Goal: Information Seeking & Learning: Check status

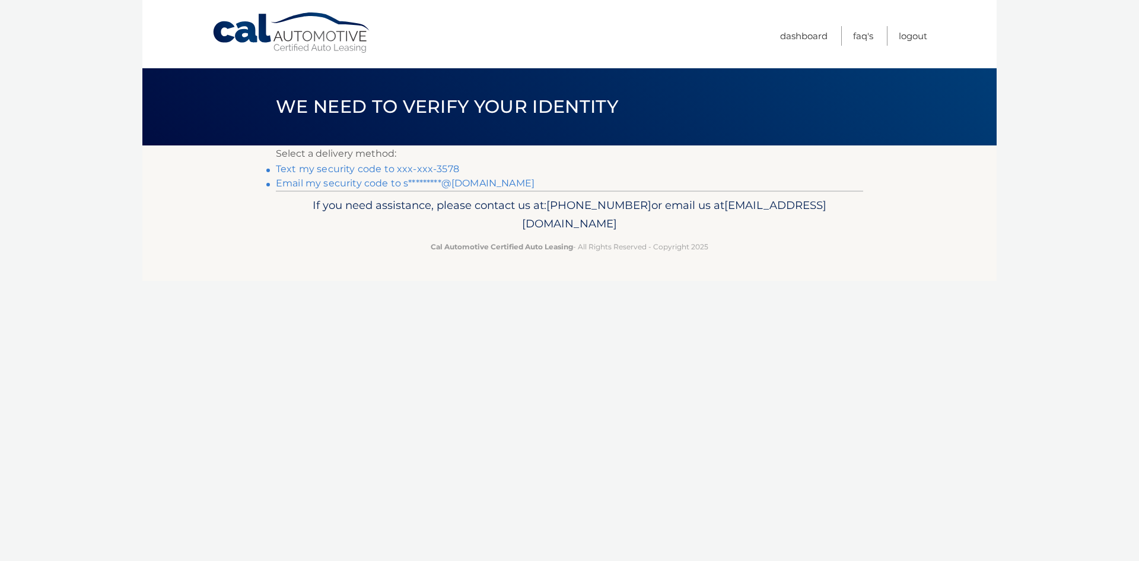
click at [425, 166] on link "Text my security code to xxx-xxx-3578" at bounding box center [367, 168] width 183 height 11
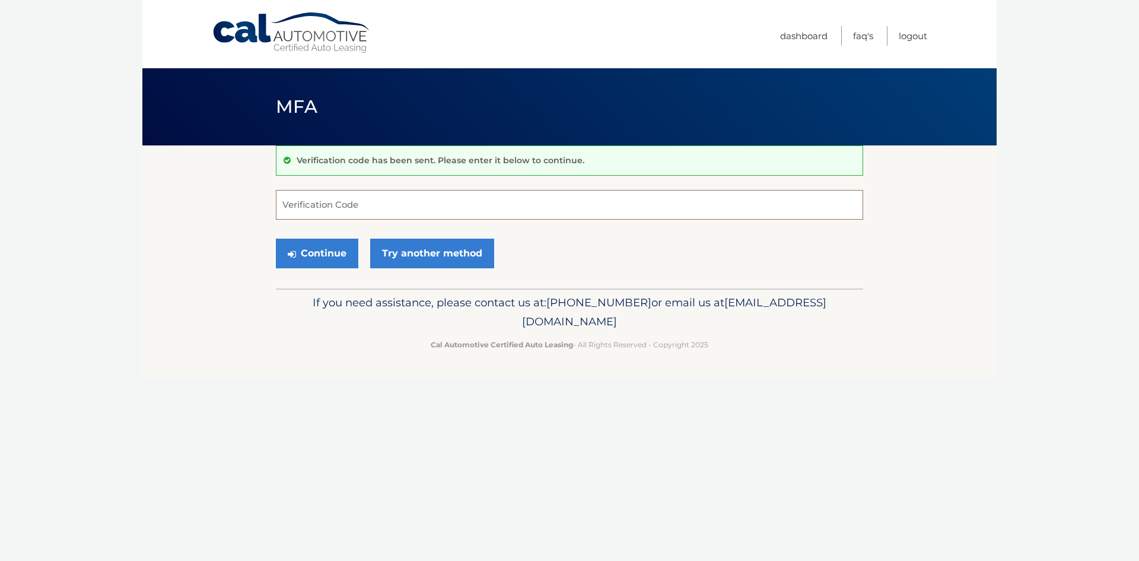
click at [417, 204] on input "Verification Code" at bounding box center [569, 205] width 587 height 30
type input "949711"
click at [276, 239] on button "Continue" at bounding box center [317, 254] width 82 height 30
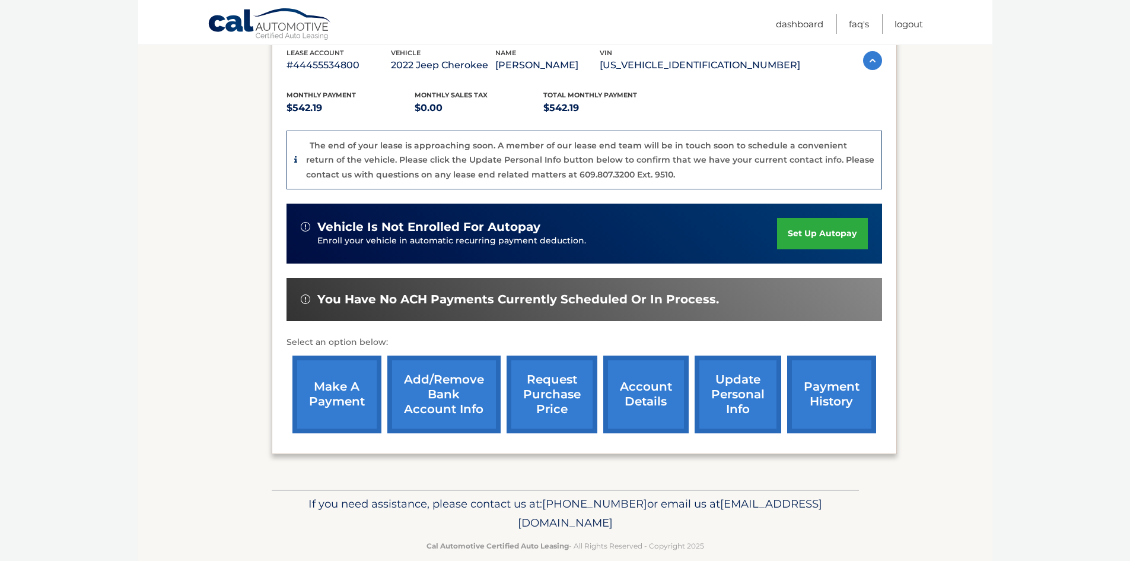
scroll to position [232, 0]
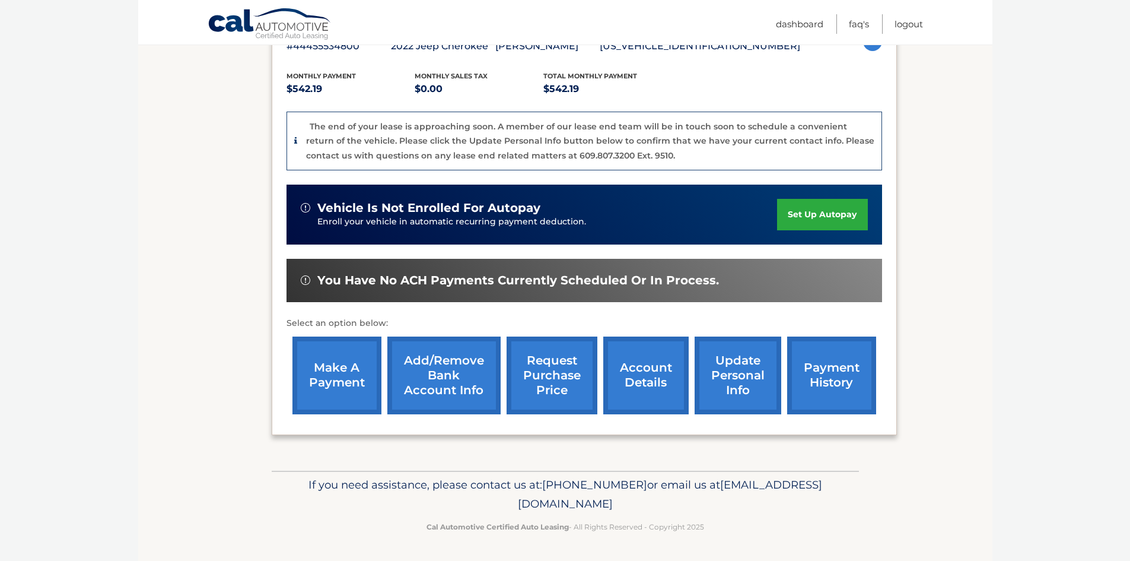
click at [340, 370] on link "make a payment" at bounding box center [337, 375] width 89 height 78
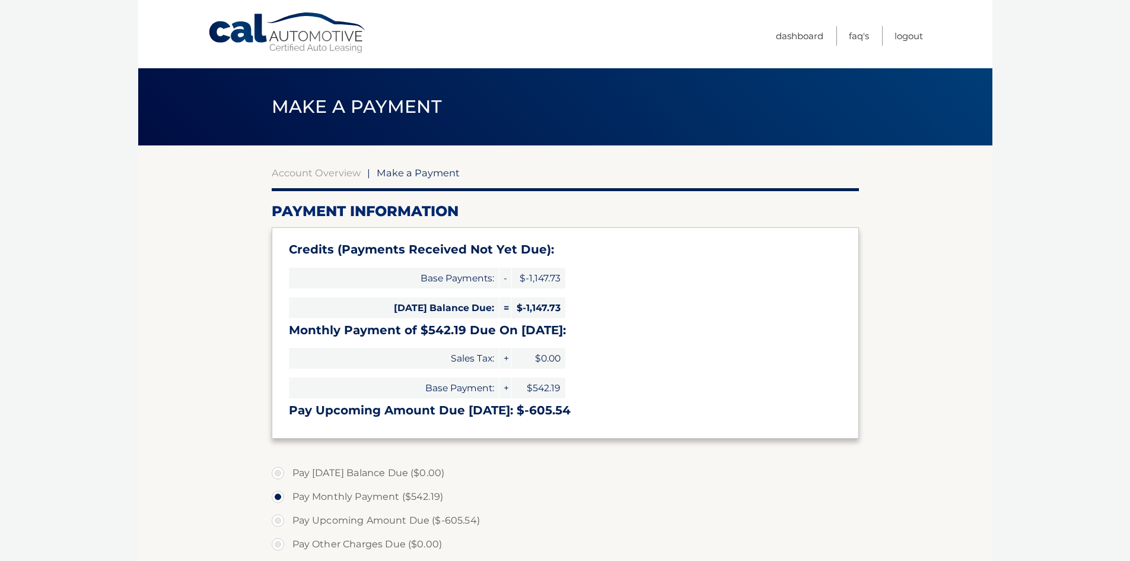
select select "MTg2ZWY2NTUtYTc2Ny00MzFmLThlYmEtNDMzZWU5OWEzMmYy"
click at [309, 174] on link "Account Overview" at bounding box center [316, 173] width 89 height 12
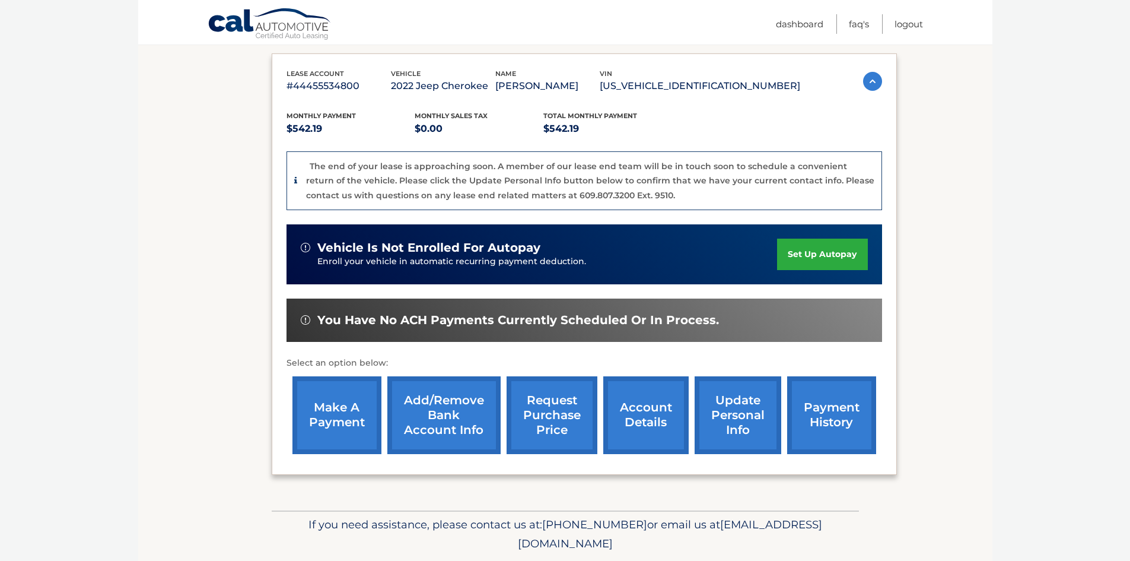
scroll to position [232, 0]
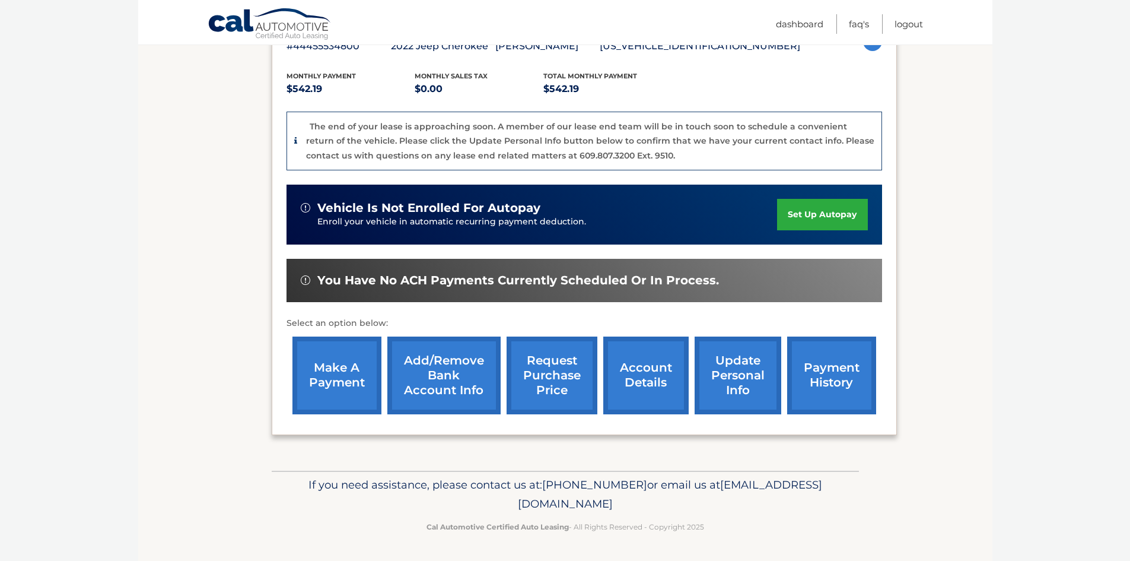
click at [660, 370] on link "account details" at bounding box center [645, 375] width 85 height 78
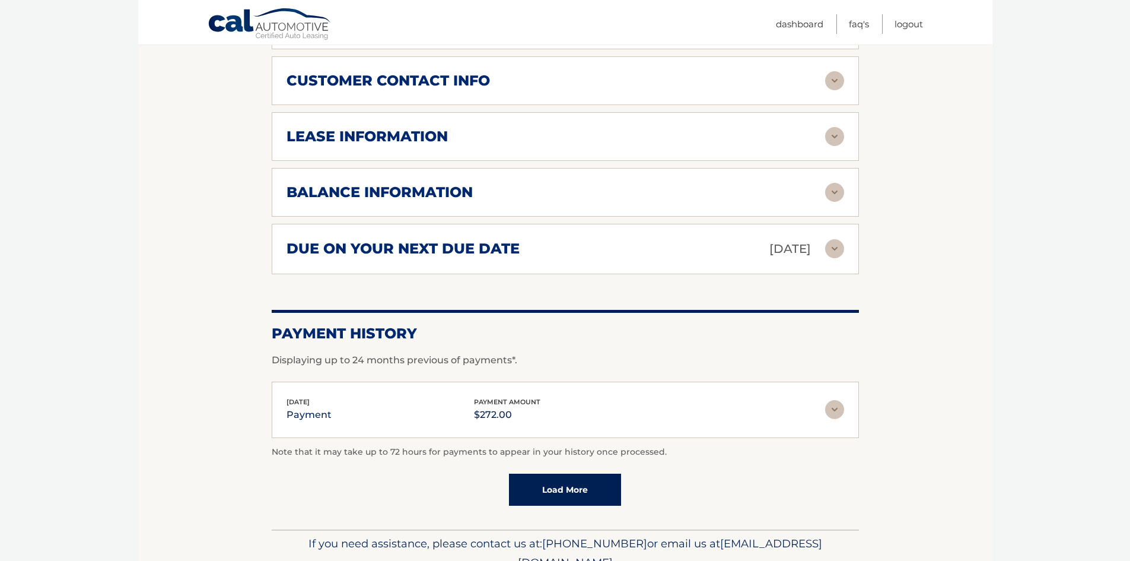
scroll to position [653, 0]
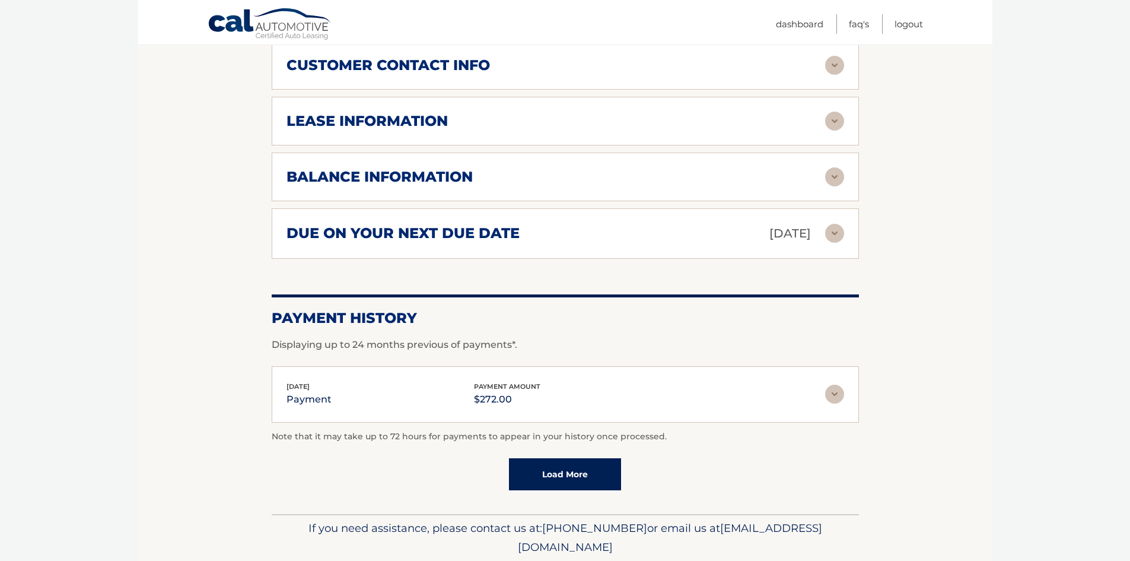
click at [717, 112] on div "lease information" at bounding box center [556, 121] width 539 height 18
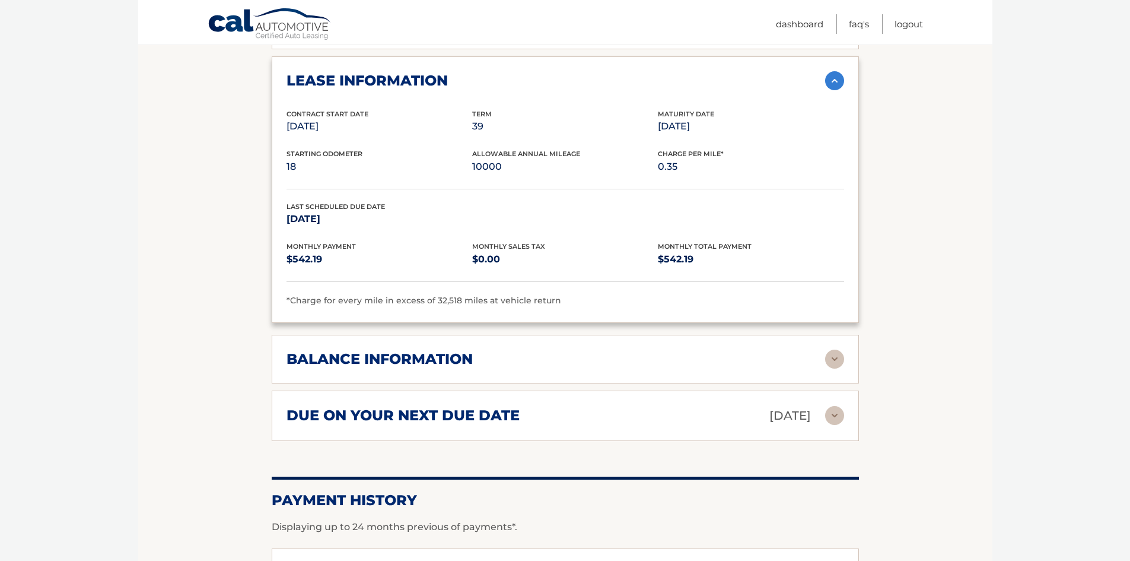
scroll to position [890, 0]
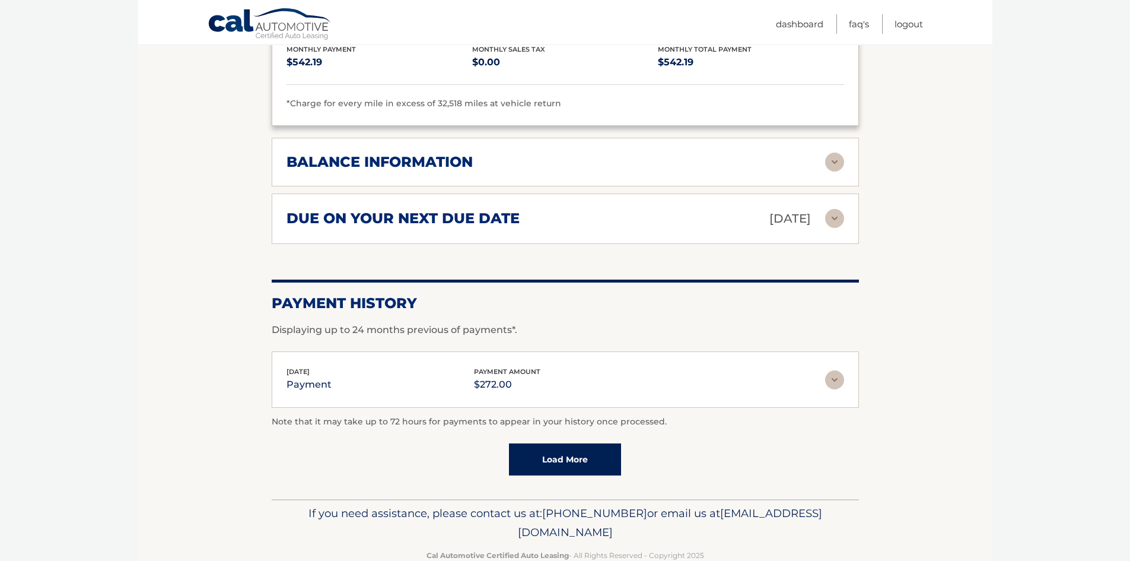
click at [812, 153] on div "balance information" at bounding box center [556, 162] width 539 height 18
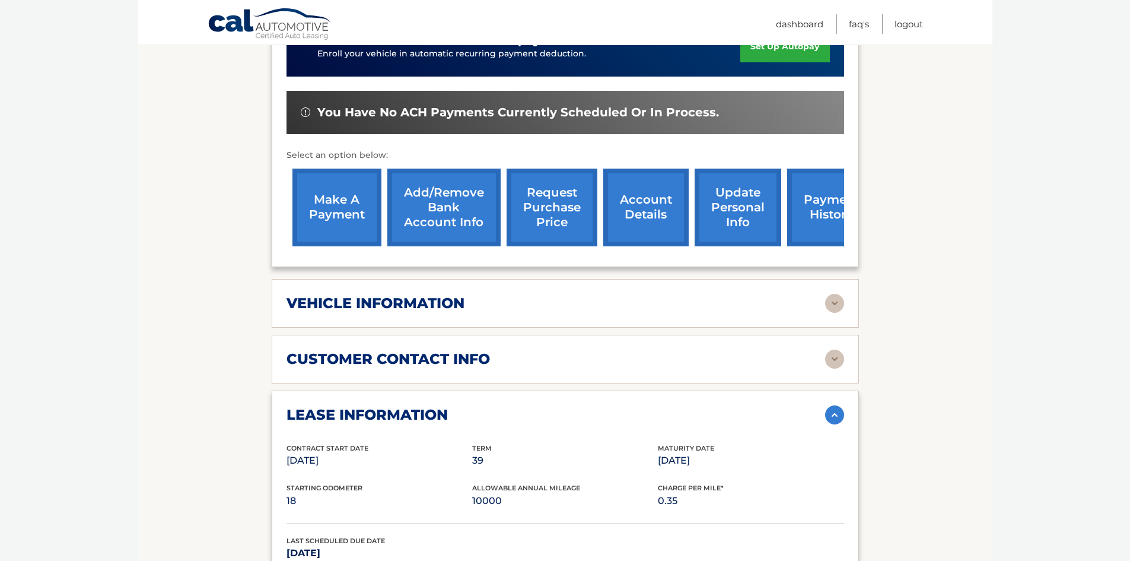
scroll to position [356, 0]
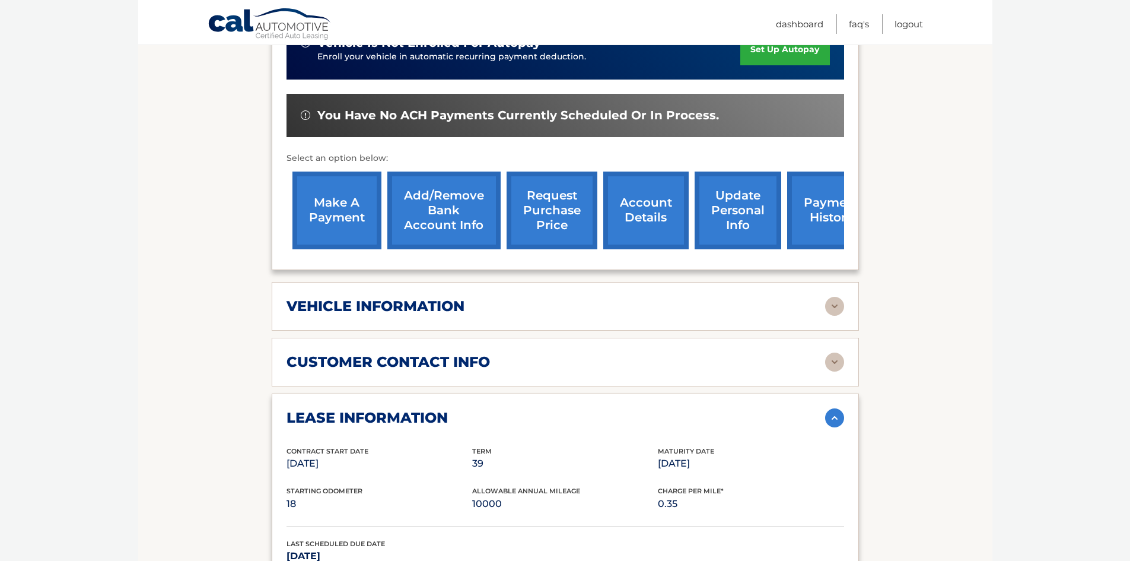
click at [548, 174] on link "request purchase price" at bounding box center [552, 210] width 91 height 78
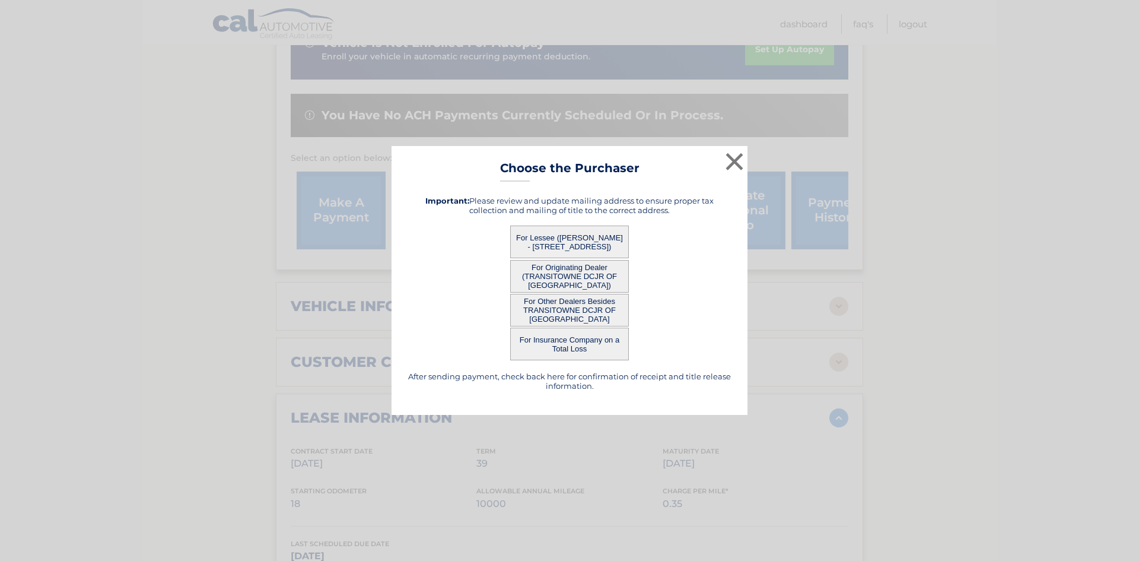
click at [584, 269] on button "For Originating Dealer (TRANSITOWNE DCJR OF [GEOGRAPHIC_DATA])" at bounding box center [569, 276] width 119 height 33
click at [555, 265] on button "For Originating Dealer (TRANSITOWNE DCJR OF [GEOGRAPHIC_DATA])" at bounding box center [569, 276] width 119 height 33
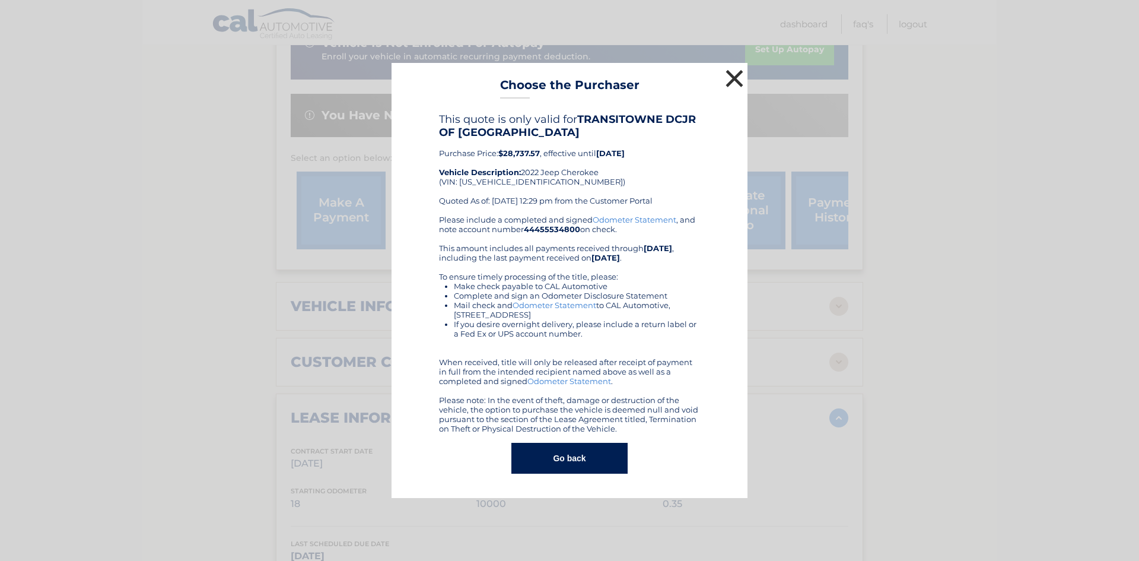
click at [730, 83] on button "×" at bounding box center [735, 78] width 24 height 24
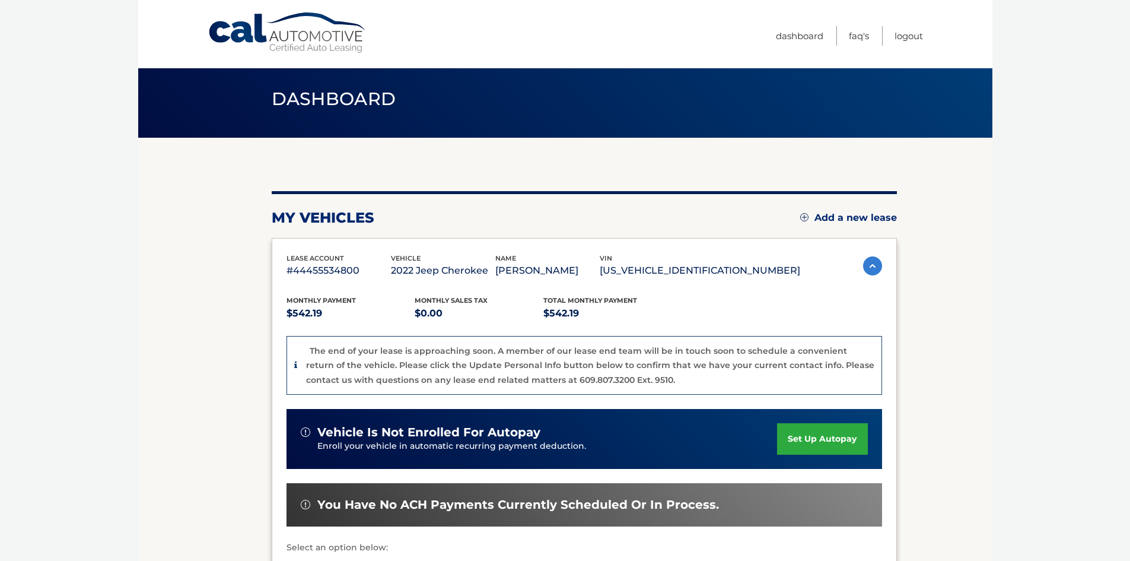
scroll to position [119, 0]
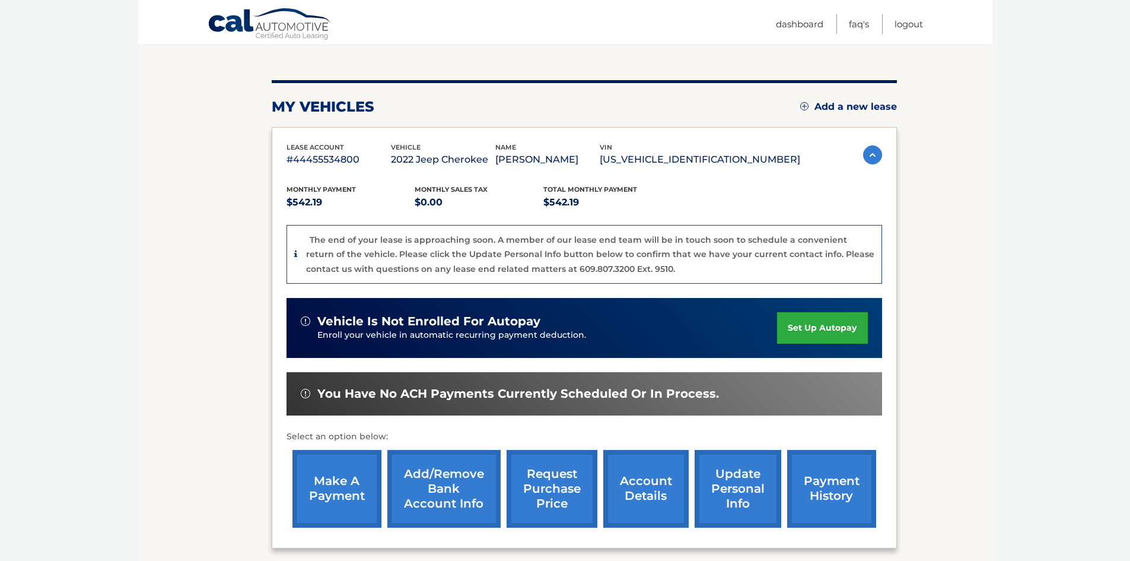
click at [729, 215] on div "Monthly Payment $542.19 Monthly sales Tax $0.00 Total Monthly Payment $542.19 T…" at bounding box center [585, 351] width 596 height 366
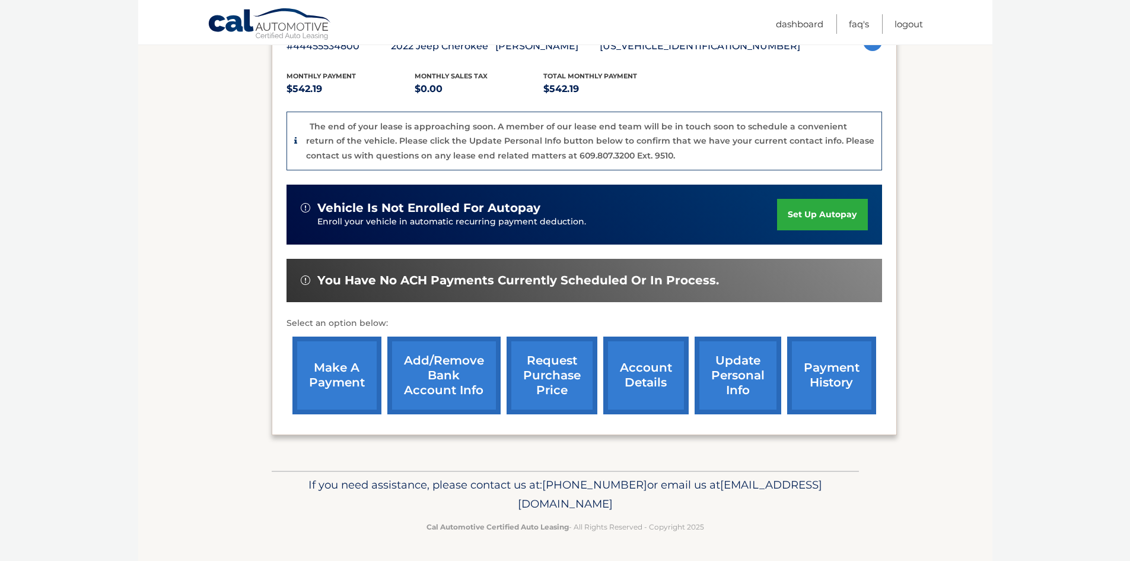
click at [645, 366] on link "account details" at bounding box center [645, 375] width 85 height 78
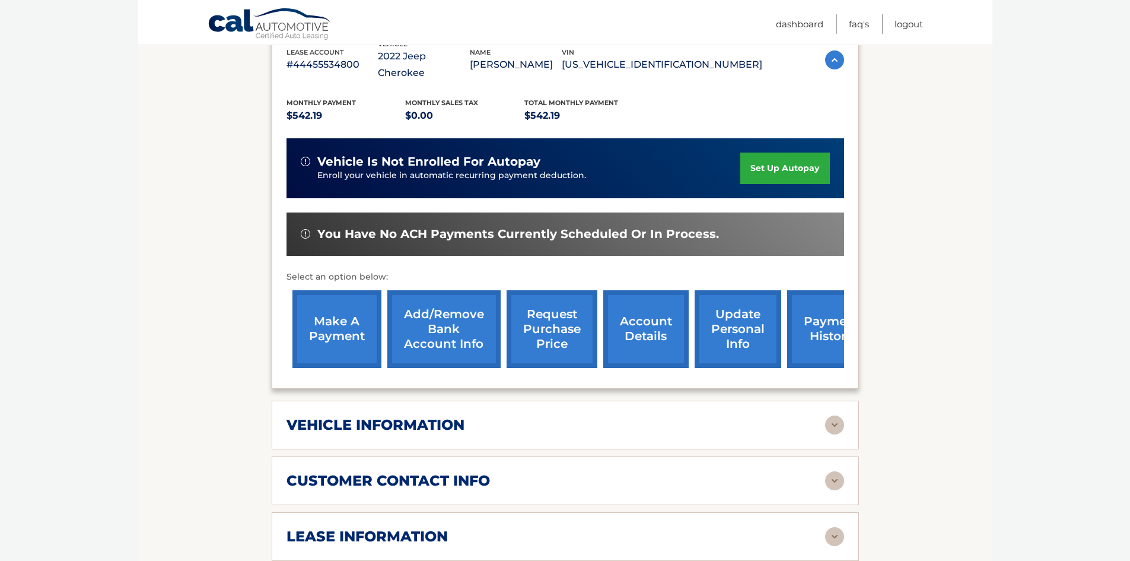
scroll to position [534, 0]
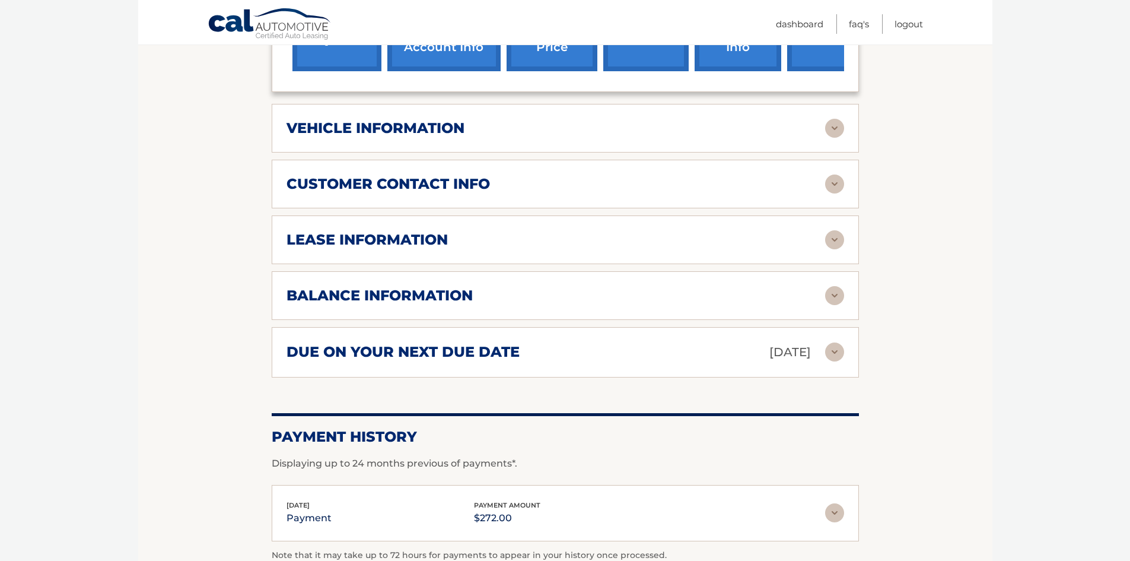
click at [462, 231] on div "lease information" at bounding box center [556, 240] width 539 height 18
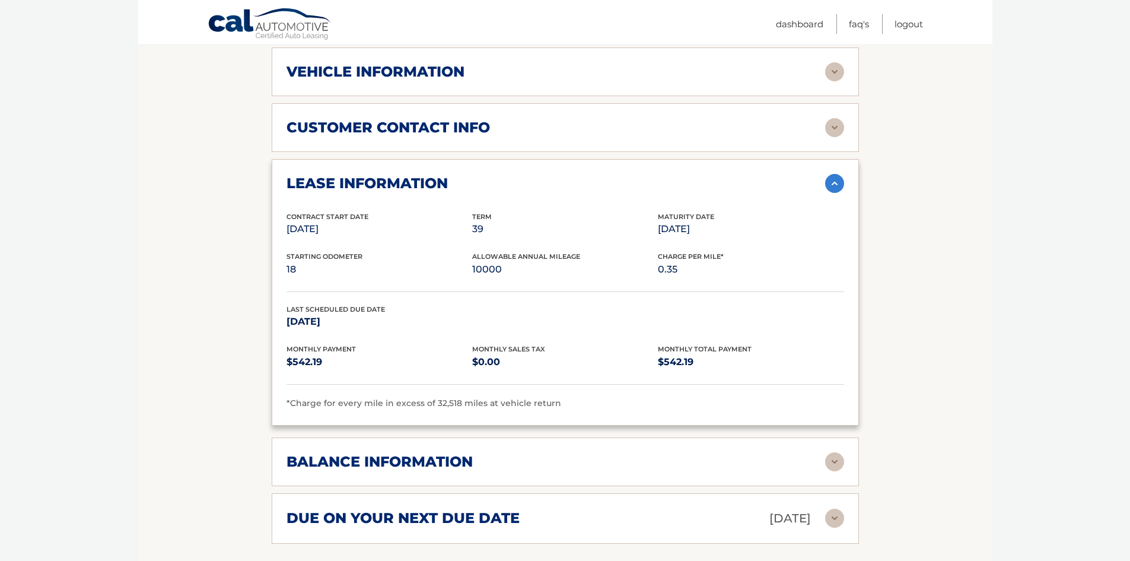
scroll to position [653, 0]
